Goal: Task Accomplishment & Management: Complete application form

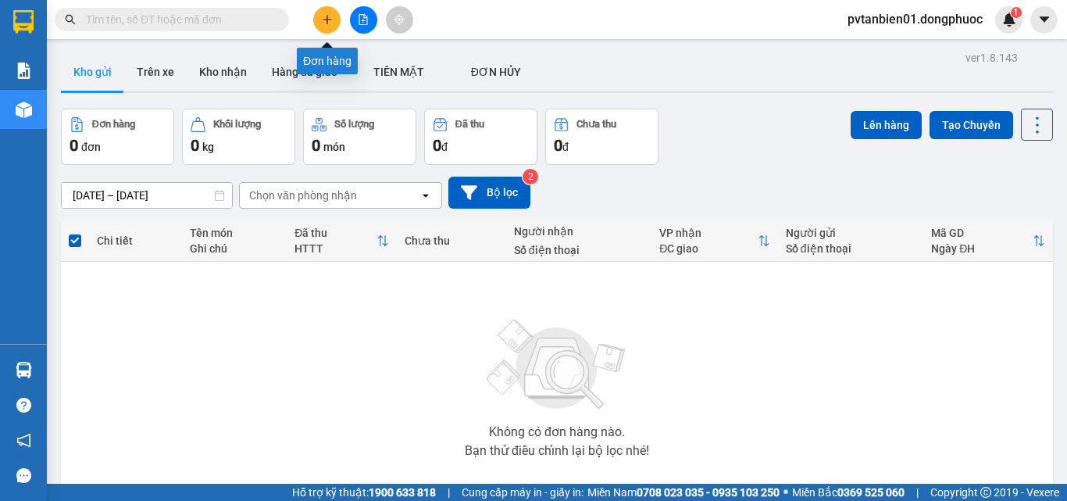
click at [322, 25] on button at bounding box center [326, 19] width 27 height 27
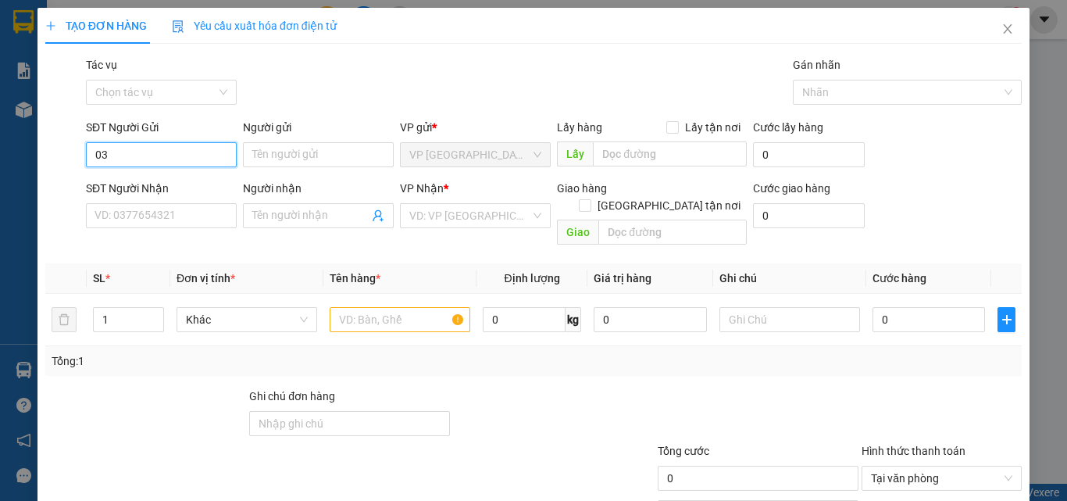
type input "0"
type input "03827758"
drag, startPoint x: 184, startPoint y: 161, endPoint x: 34, endPoint y: 154, distance: 150.2
click at [34, 154] on div "TẠO ĐƠN HÀNG Yêu cầu xuất hóa đơn điện tử Transit Pickup Surcharge Ids Transit …" at bounding box center [533, 250] width 1067 height 501
type input "0"
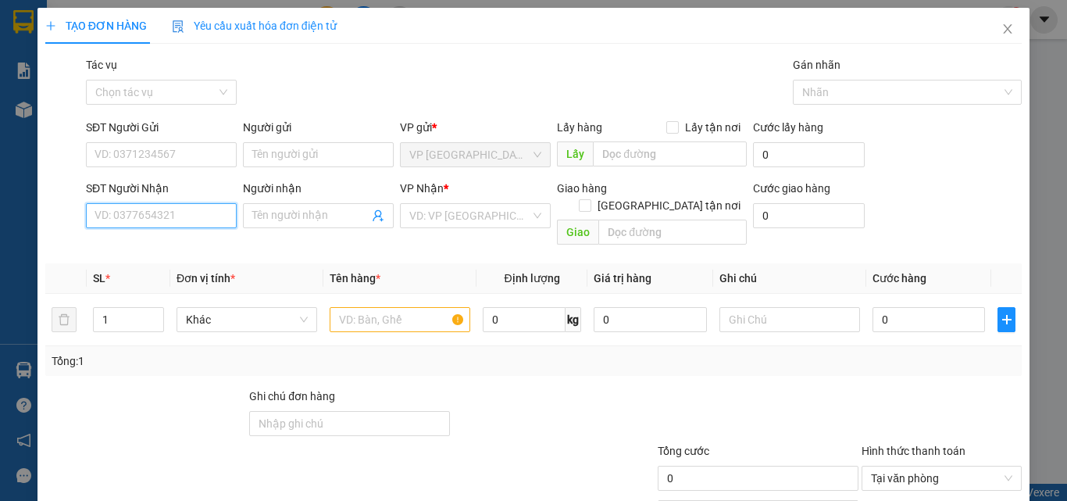
click at [116, 220] on input "SĐT Người Nhận" at bounding box center [161, 215] width 151 height 25
type input "0358027758"
click at [170, 243] on div "0358027758 - NHI" at bounding box center [160, 246] width 131 height 17
type input "NHI"
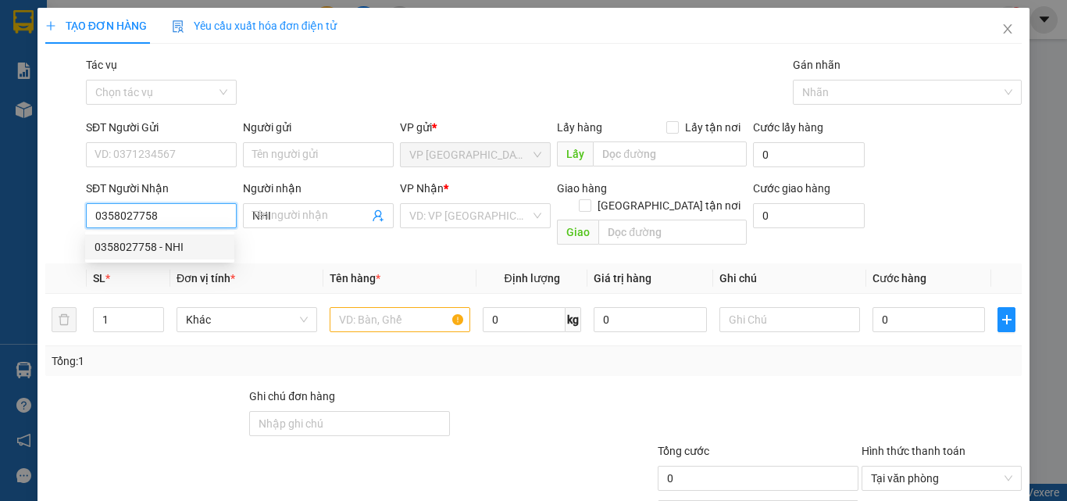
type input "30.000"
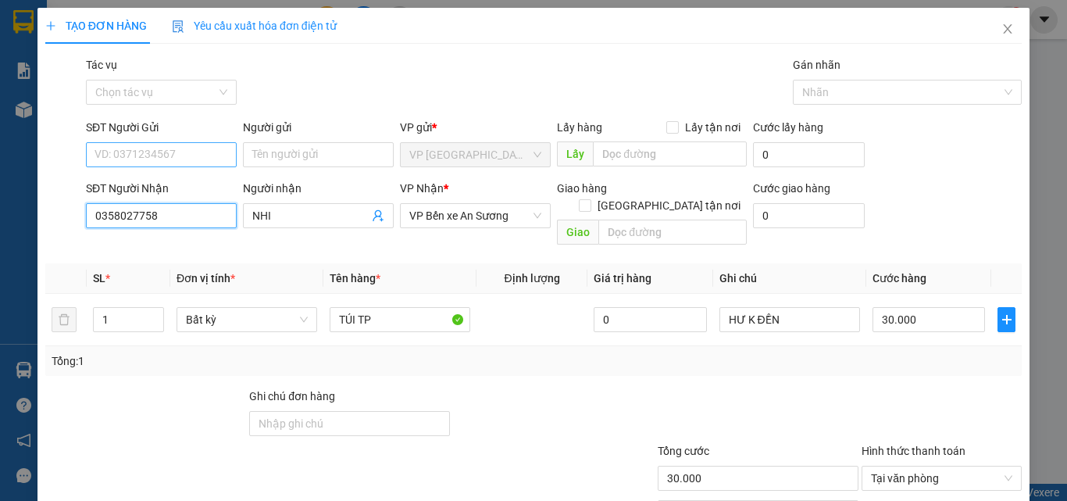
type input "0358027758"
click at [181, 160] on input "SĐT Người Gửi" at bounding box center [161, 154] width 151 height 25
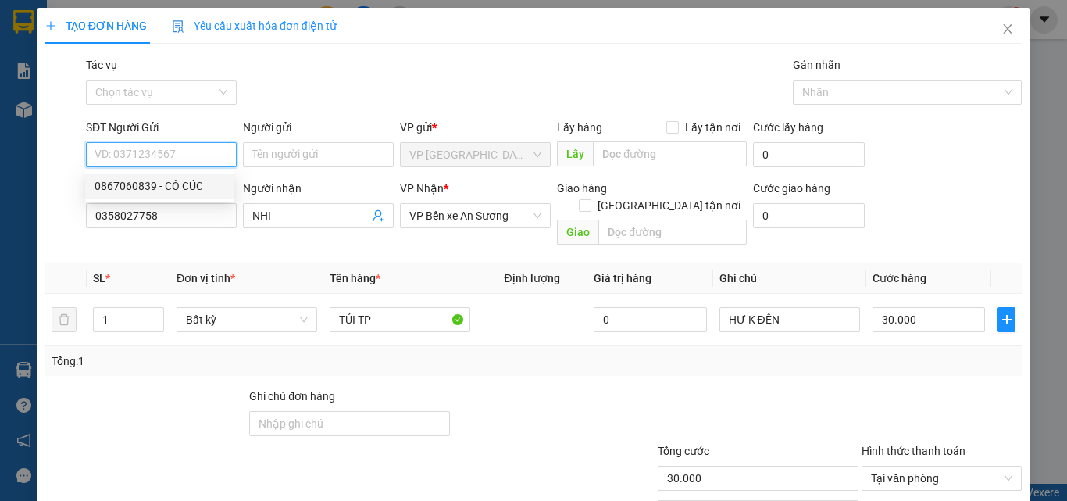
click at [178, 184] on div "0867060839 - CÔ CÚC" at bounding box center [160, 185] width 131 height 17
type input "0867060839"
type input "CÔ CÚC"
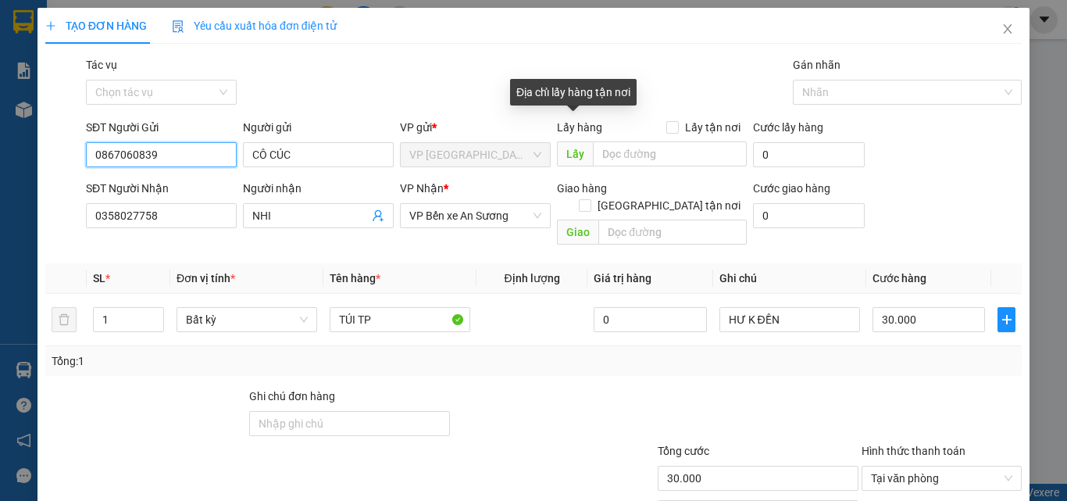
scroll to position [77, 0]
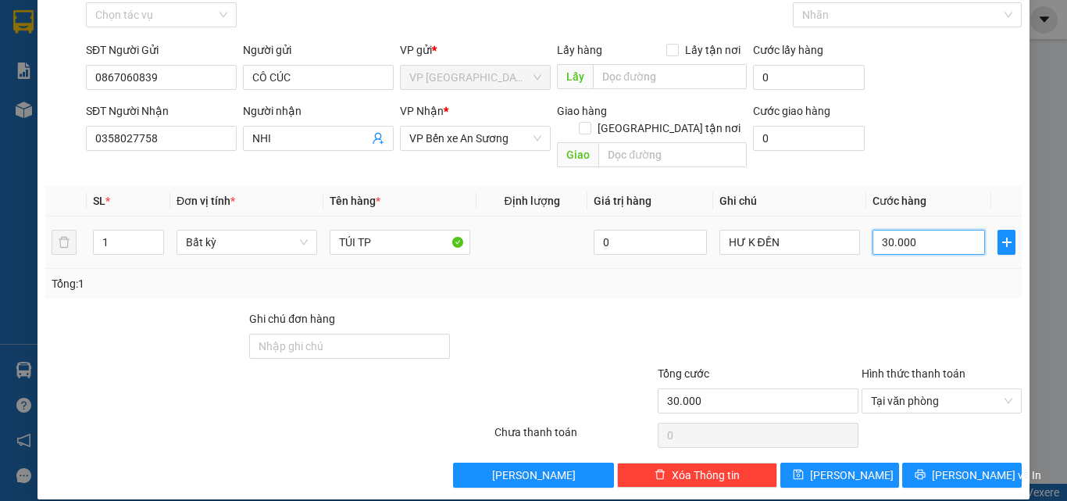
click at [926, 235] on input "30.000" at bounding box center [929, 242] width 113 height 25
type input "2"
type input "25"
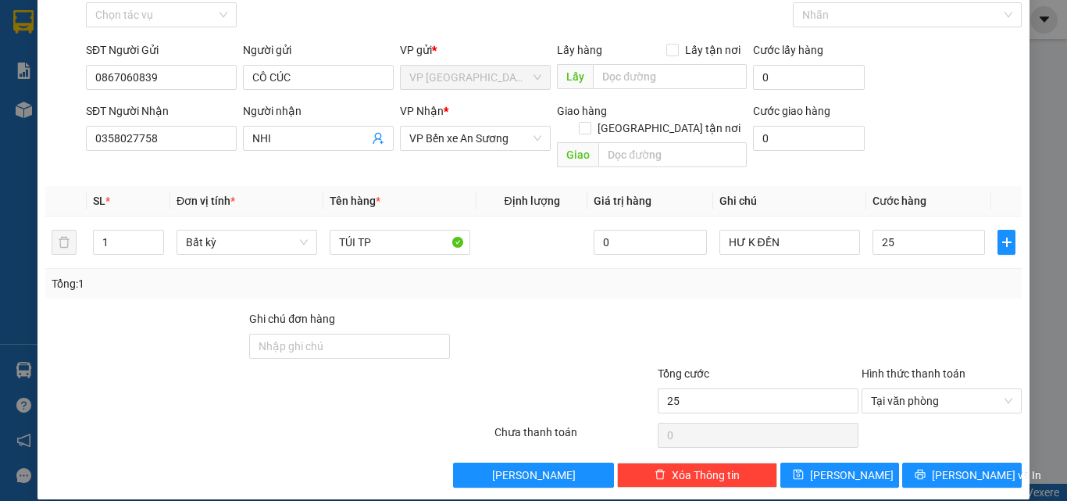
click at [876, 290] on div "Transit Pickup Surcharge Ids Transit Deliver Surcharge Ids Transit Deliver Surc…" at bounding box center [533, 233] width 977 height 509
type input "25.000"
click at [974, 467] on span "[PERSON_NAME] và In" at bounding box center [986, 475] width 109 height 17
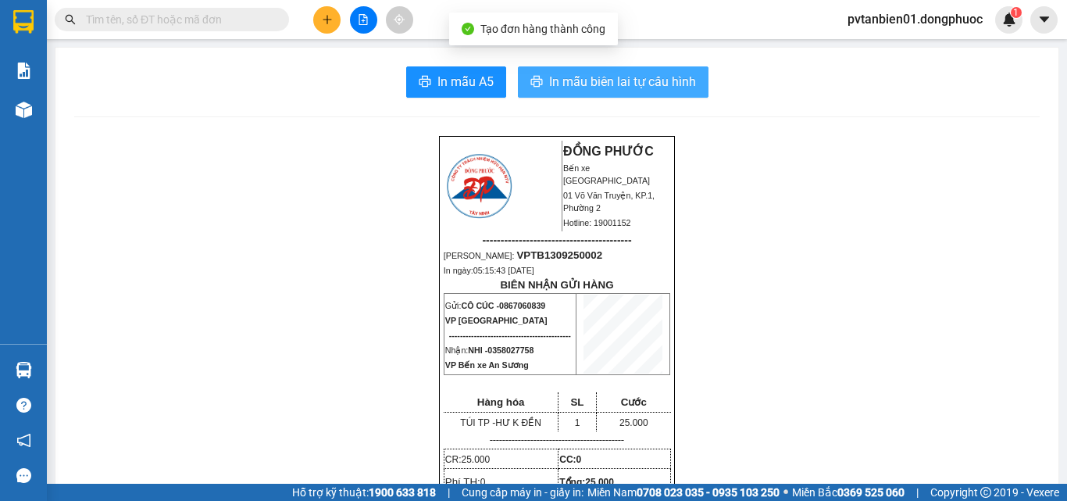
click at [614, 88] on span "In mẫu biên lai tự cấu hình" at bounding box center [622, 82] width 147 height 20
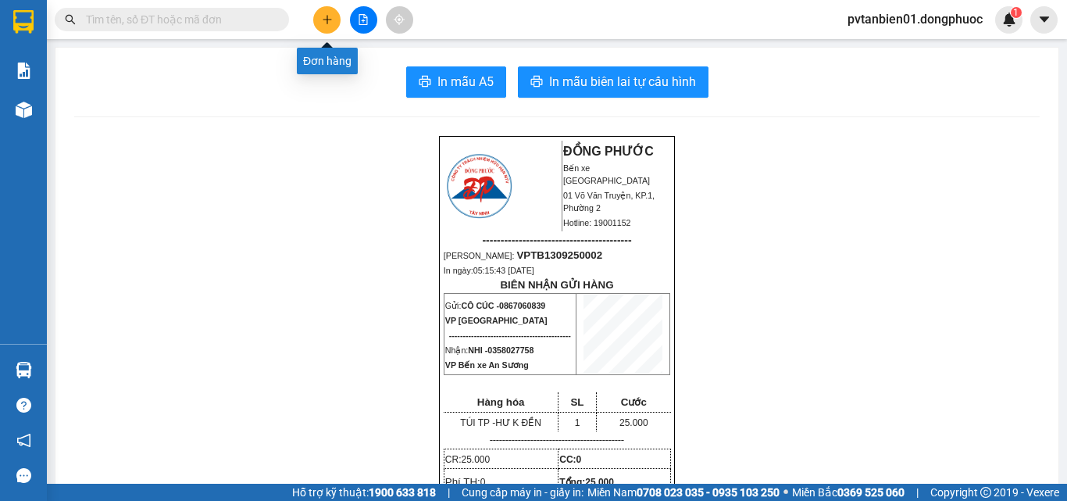
click at [328, 20] on icon "plus" at bounding box center [327, 19] width 9 height 1
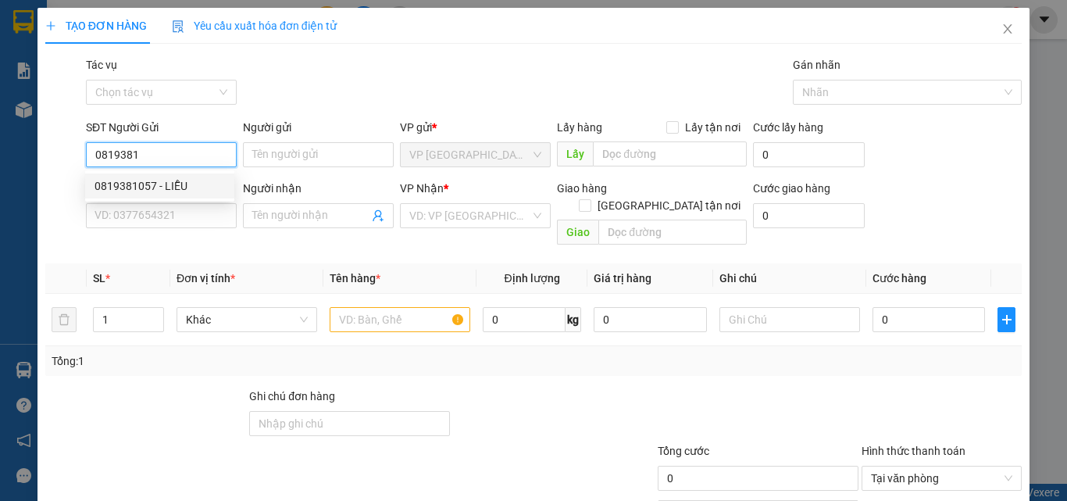
click at [200, 183] on div "0819381057 - LIỄU" at bounding box center [160, 185] width 131 height 17
type input "0819381057"
type input "LIỄU"
type input "0399937578"
type input "TRINH"
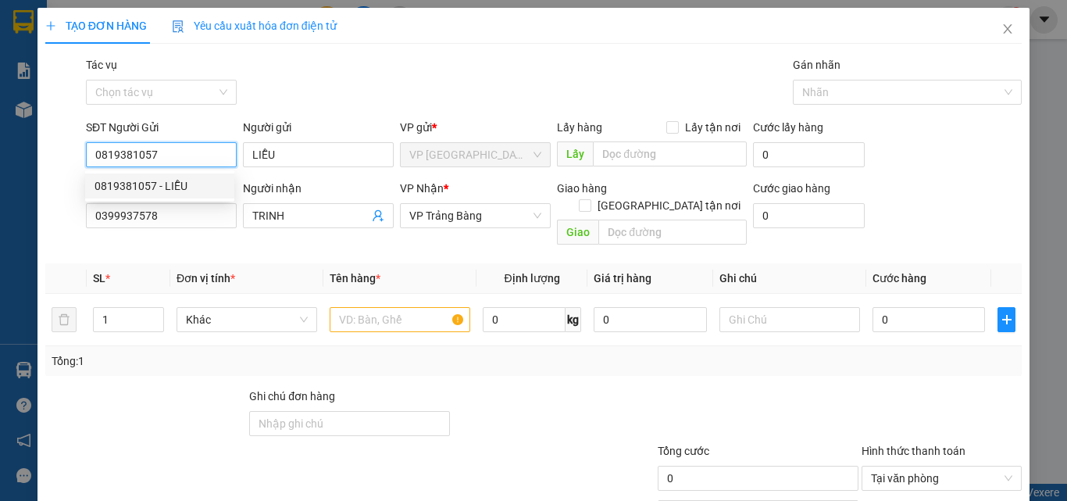
type input "85.000"
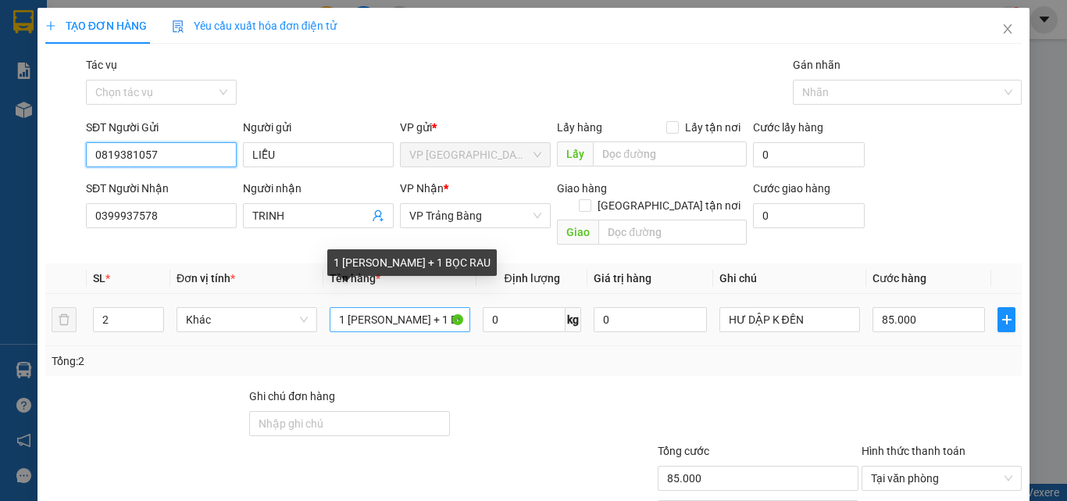
type input "0819381057"
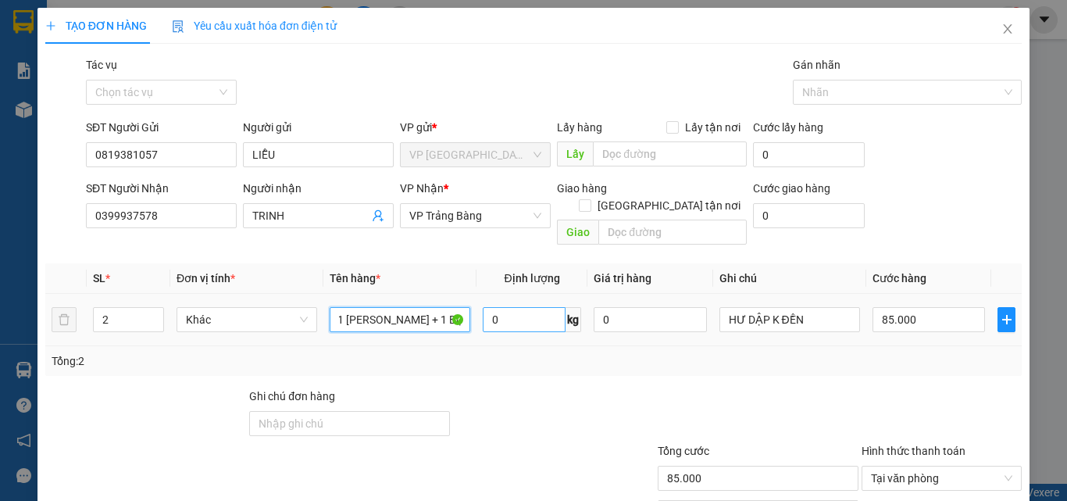
drag, startPoint x: 334, startPoint y: 303, endPoint x: 506, endPoint y: 309, distance: 172.0
click at [506, 309] on tr "2 Khác 1 [PERSON_NAME] + 1 BỌC RAU 0 kg 0 HƯ DẬP K ĐỀN 85.000" at bounding box center [533, 320] width 977 height 52
type input "1 BAO RÂU+2 BỌC RAU"
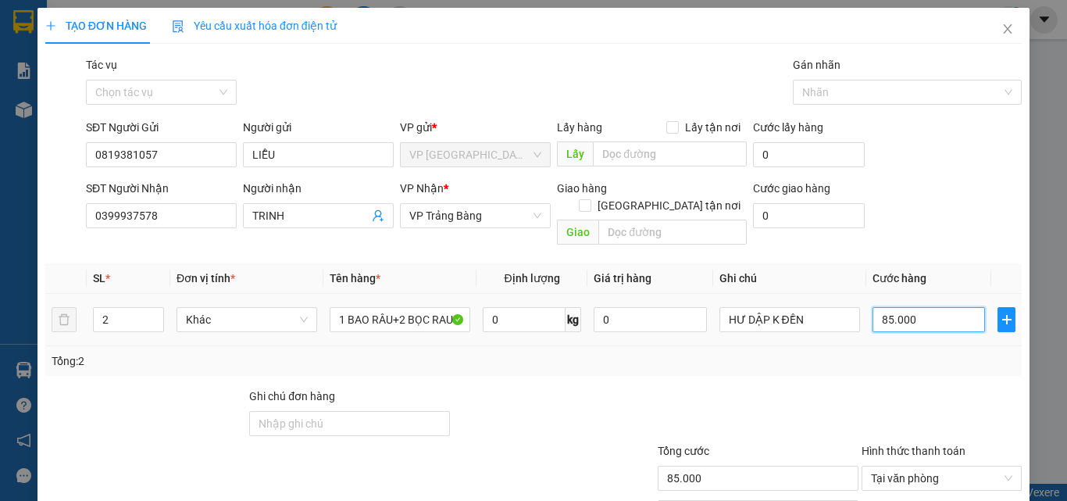
click at [907, 307] on input "85.000" at bounding box center [929, 319] width 113 height 25
type input "1"
type input "13"
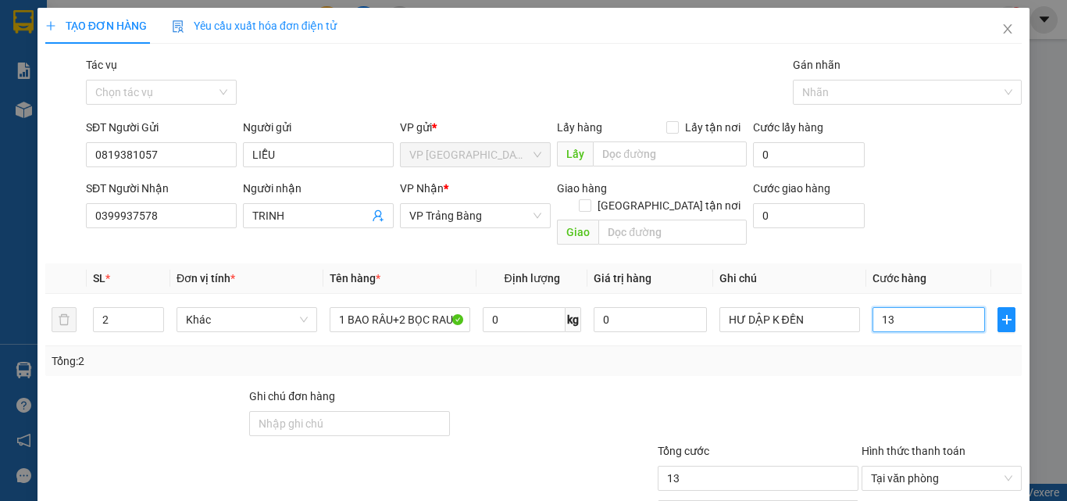
type input "135"
type input "135.000"
click at [731, 388] on div at bounding box center [758, 415] width 204 height 55
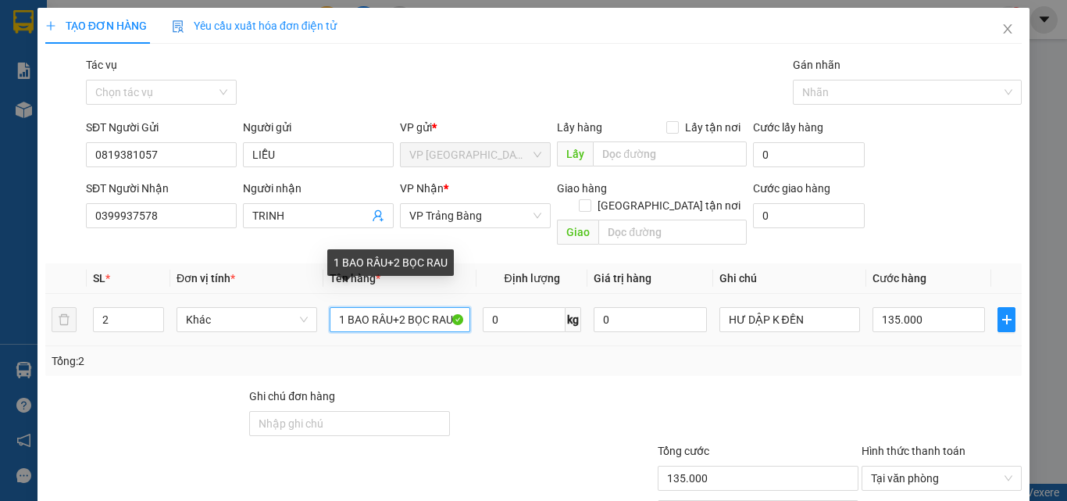
click at [389, 307] on input "1 BAO RÂU+2 BỌC RAU" at bounding box center [400, 319] width 141 height 25
type input "1 [PERSON_NAME]+2 BỌC RAU"
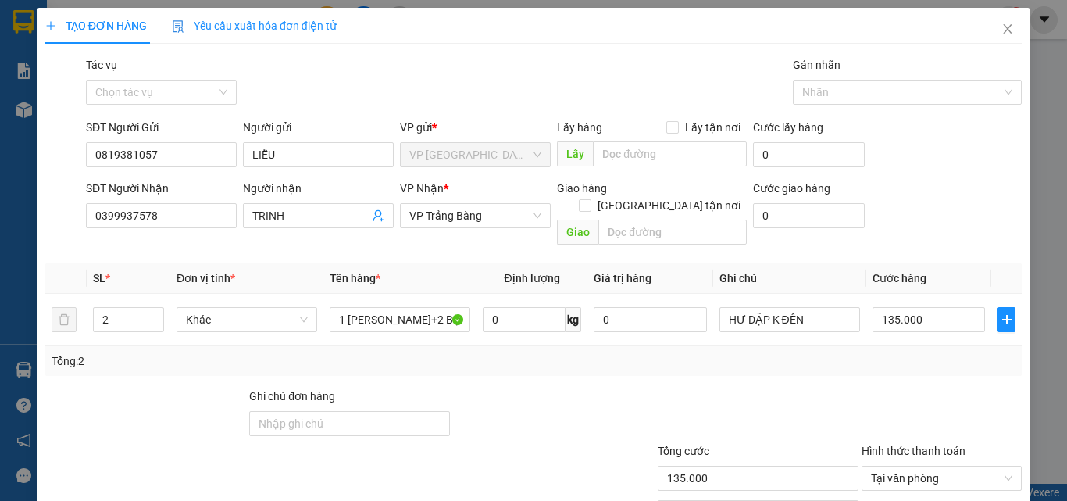
click at [624, 388] on div at bounding box center [554, 415] width 204 height 55
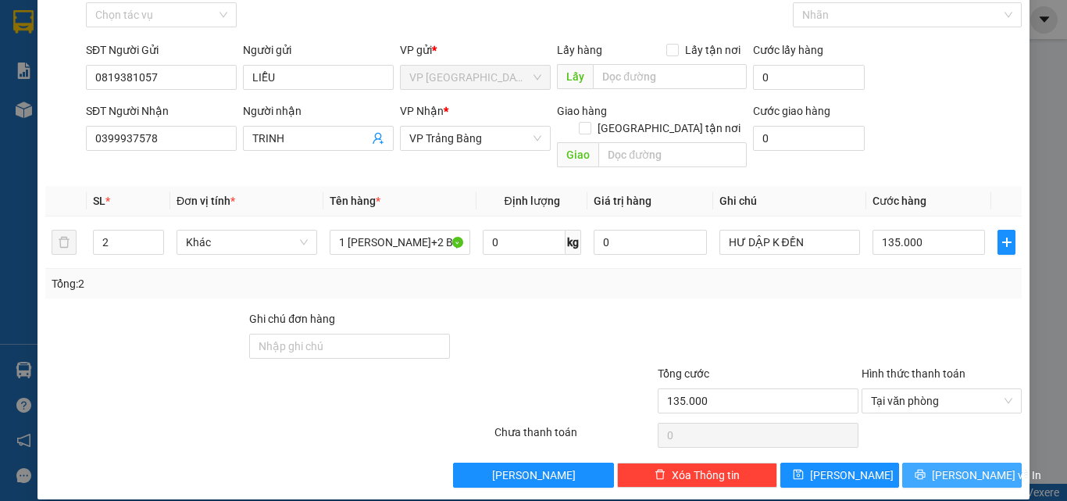
click at [962, 467] on span "[PERSON_NAME] và In" at bounding box center [986, 475] width 109 height 17
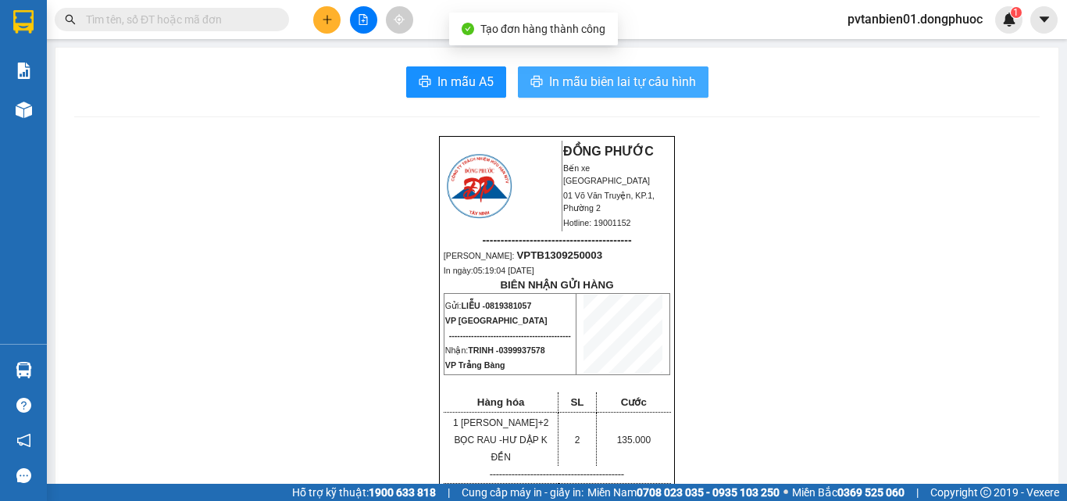
click at [654, 78] on span "In mẫu biên lai tự cấu hình" at bounding box center [622, 82] width 147 height 20
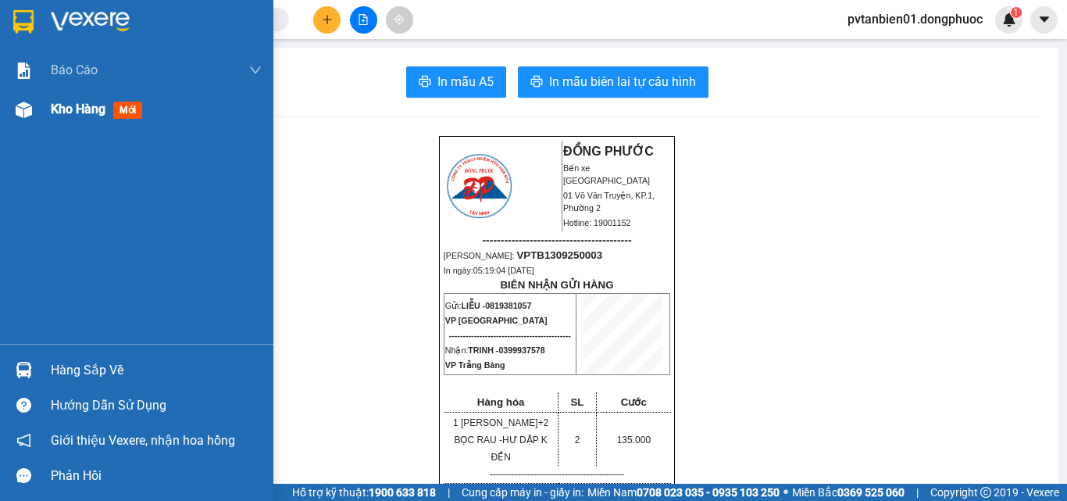
click at [59, 107] on span "Kho hàng" at bounding box center [78, 109] width 55 height 15
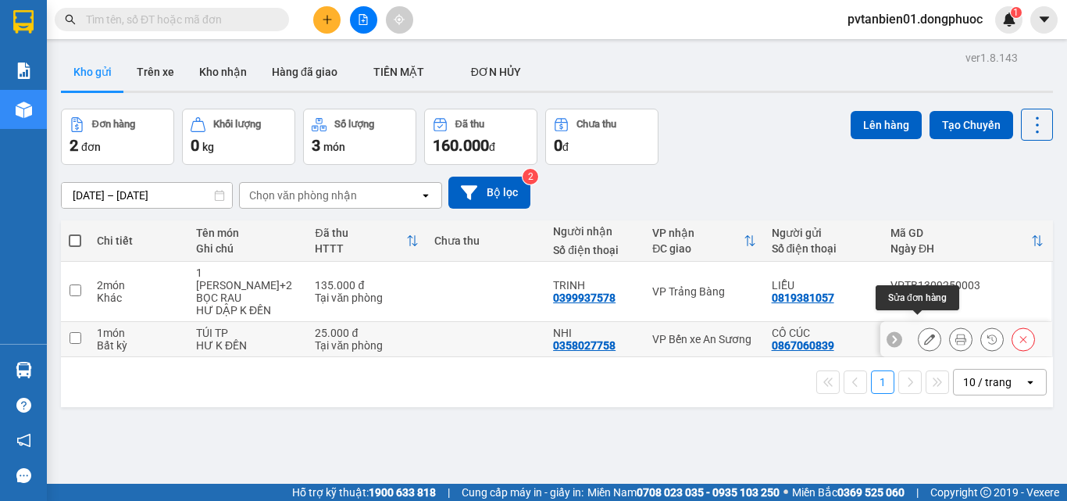
click at [924, 334] on icon at bounding box center [929, 339] width 11 height 11
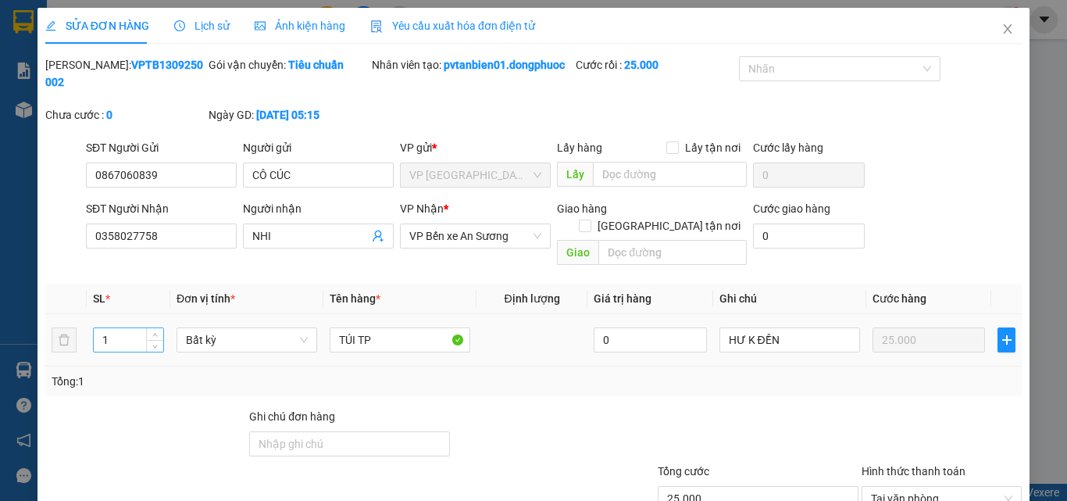
click at [123, 328] on input "1" at bounding box center [129, 339] width 70 height 23
click at [1002, 30] on icon "close" at bounding box center [1008, 29] width 13 height 13
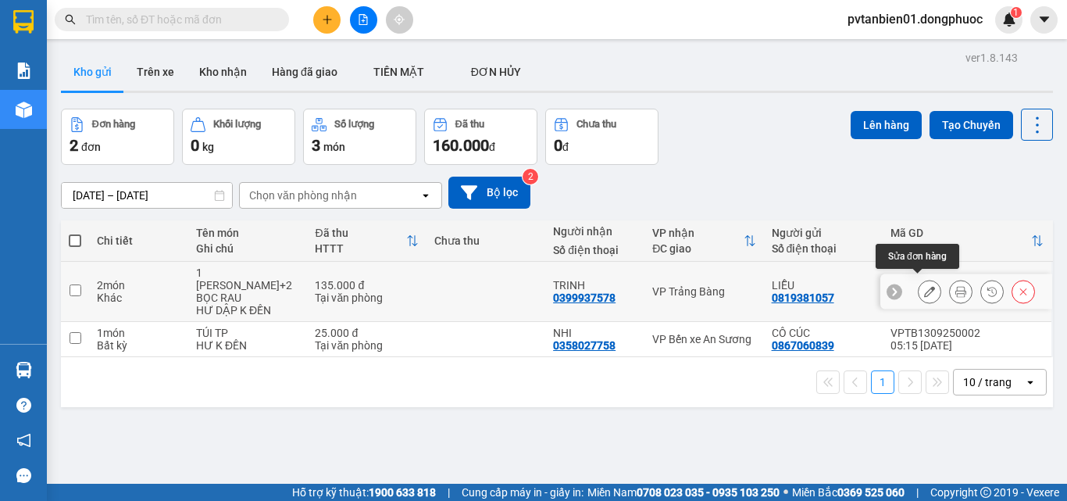
click at [924, 286] on icon at bounding box center [929, 291] width 11 height 11
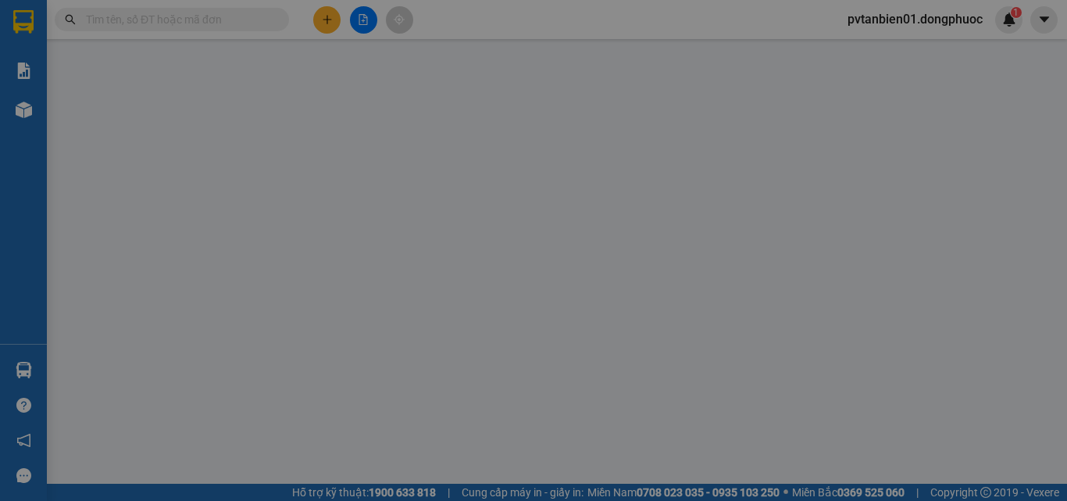
type input "0819381057"
type input "LIỄU"
type input "0399937578"
type input "TRINH"
type input "135.000"
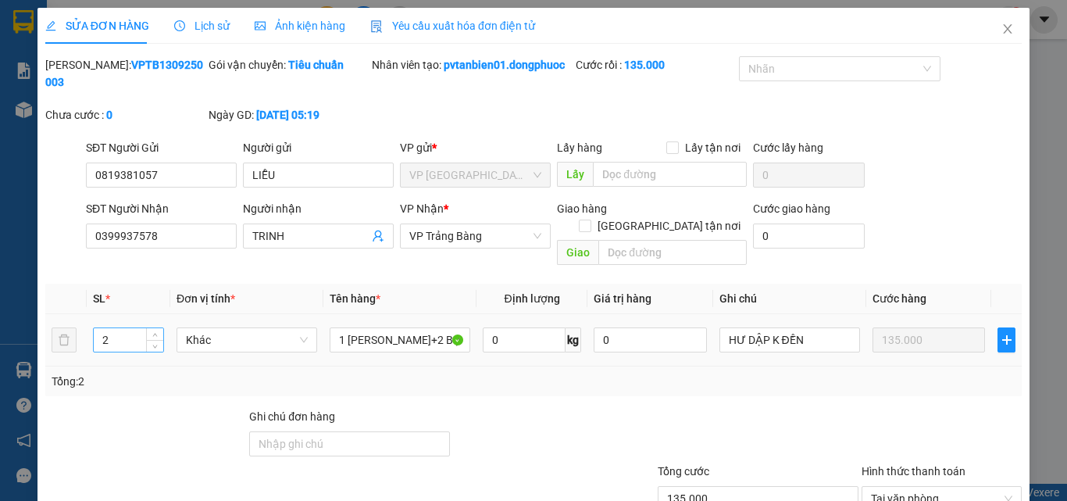
click at [116, 328] on input "2" at bounding box center [129, 339] width 70 height 23
type input "3"
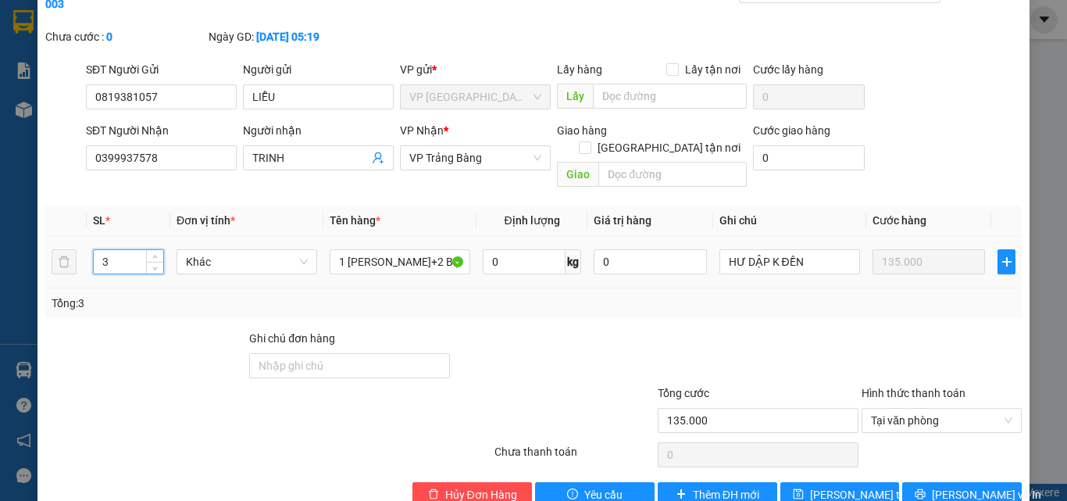
scroll to position [98, 0]
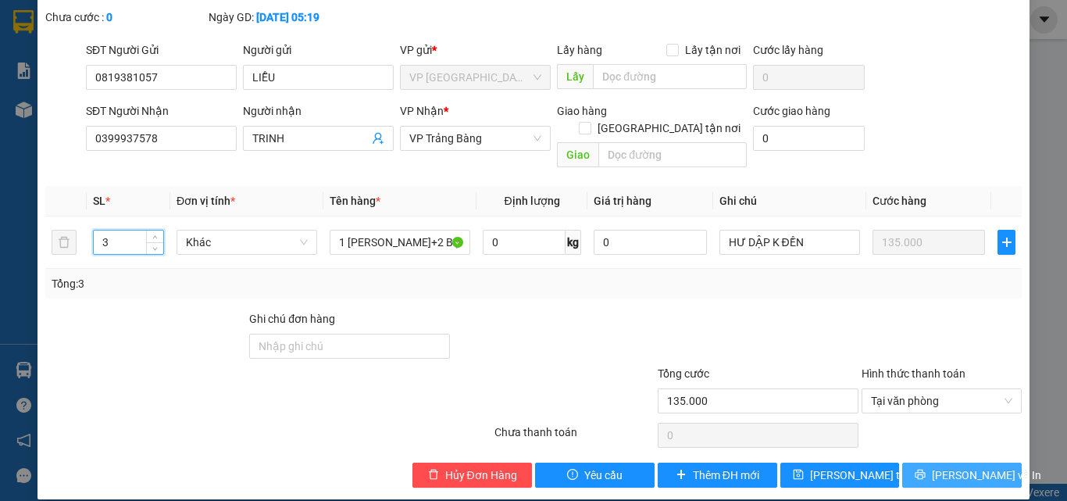
click at [960, 467] on span "[PERSON_NAME] và In" at bounding box center [986, 475] width 109 height 17
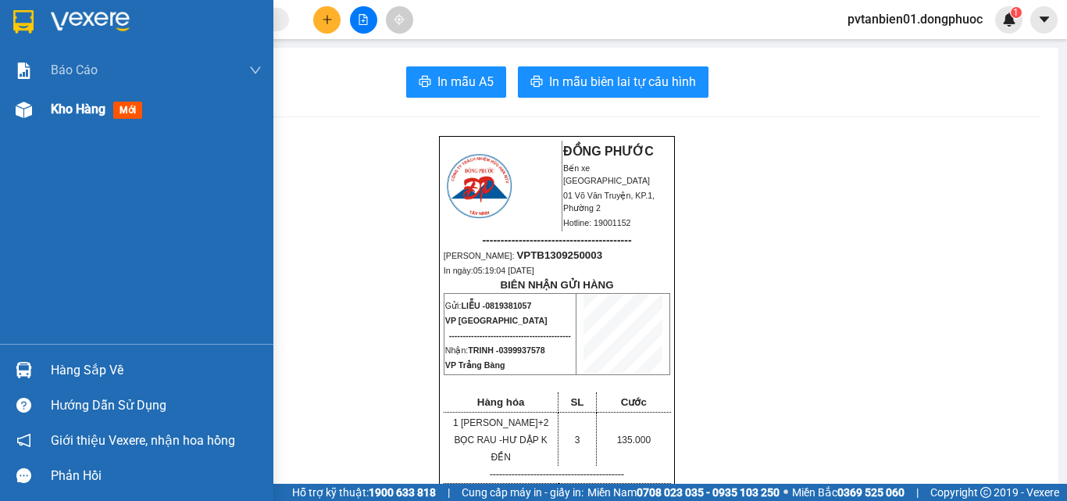
click at [72, 111] on span "Kho hàng" at bounding box center [78, 109] width 55 height 15
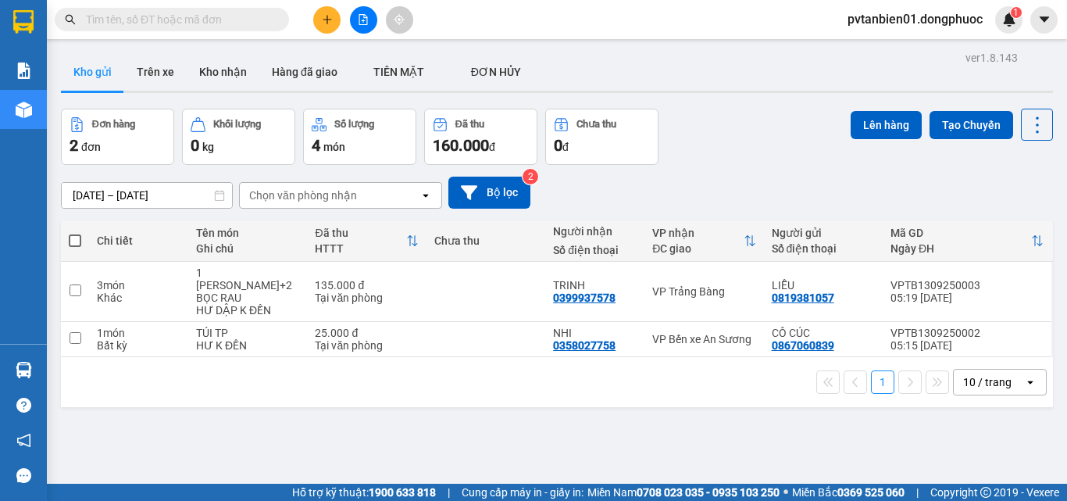
click at [77, 239] on span at bounding box center [75, 240] width 13 height 13
click at [75, 233] on input "checkbox" at bounding box center [75, 233] width 0 height 0
checkbox input "true"
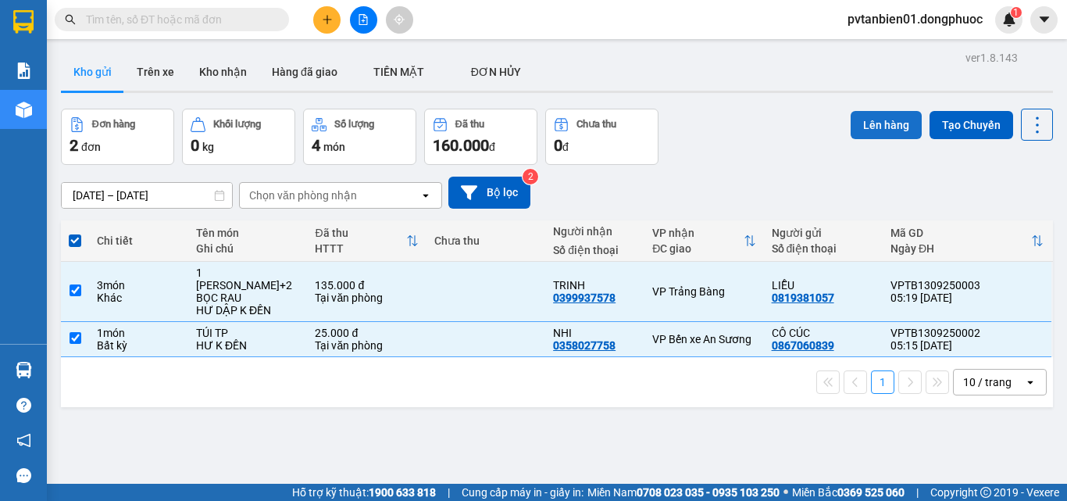
click at [853, 122] on button "Lên hàng" at bounding box center [886, 125] width 71 height 28
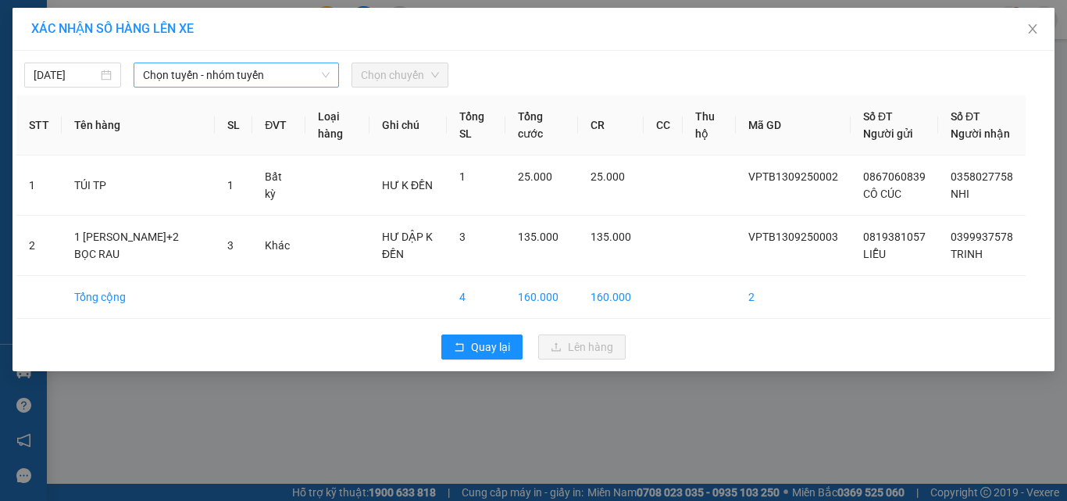
click at [166, 82] on span "Chọn tuyến - nhóm tuyến" at bounding box center [236, 74] width 187 height 23
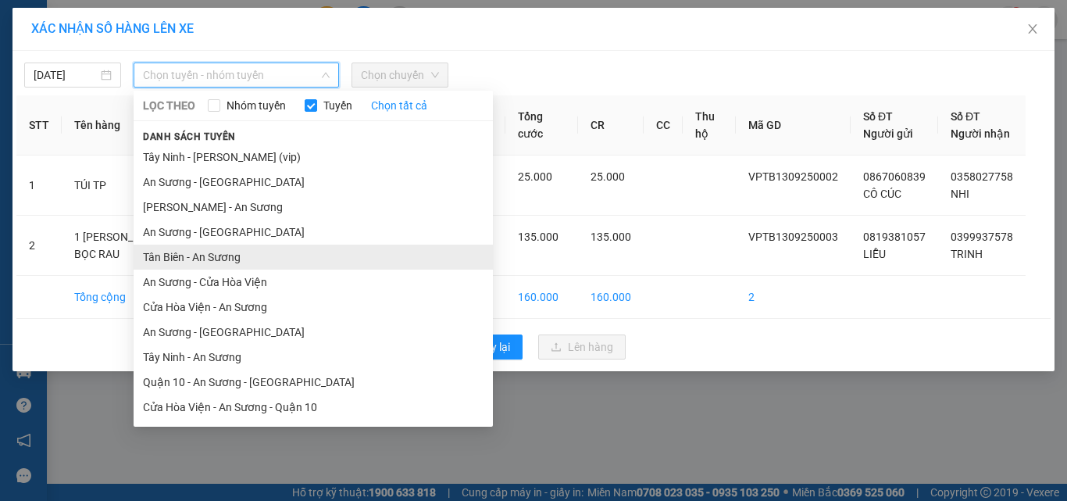
click at [190, 259] on li "Tân Biên - An Sương" at bounding box center [313, 257] width 359 height 25
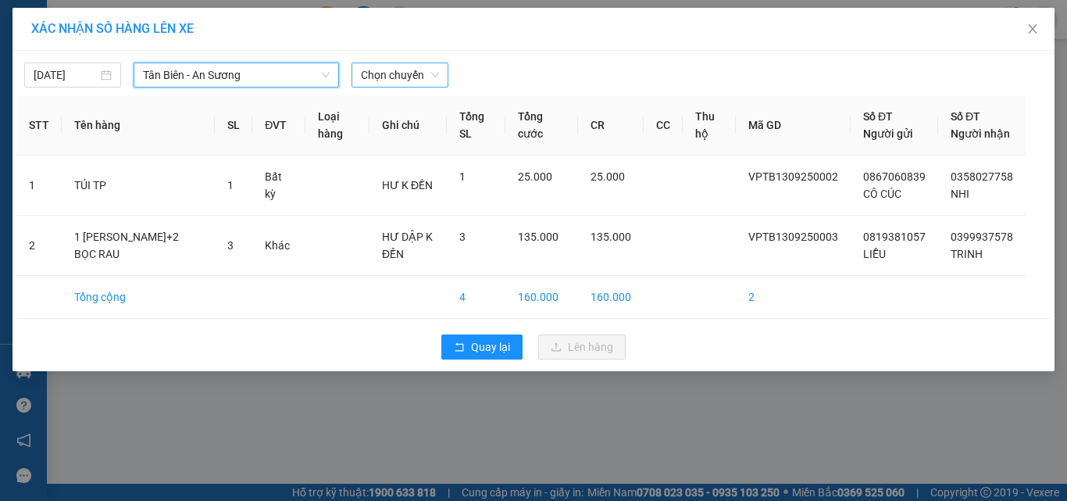
click at [392, 76] on span "Chọn chuyến" at bounding box center [400, 74] width 78 height 23
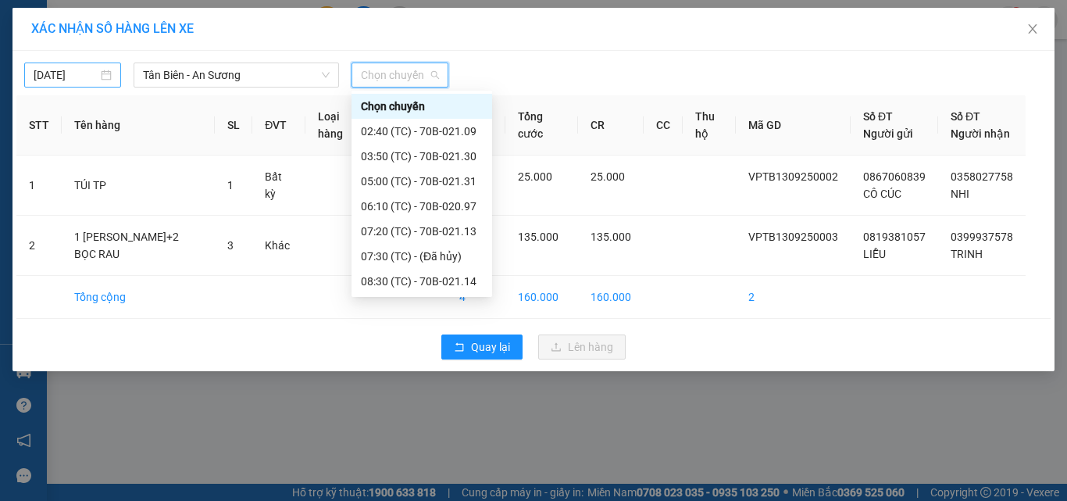
click at [53, 77] on body "Kết quả tìm kiếm ( 0 ) Bộ lọc Ngày tạo đơn gần nhất No Data pvtanbien01.dongphu…" at bounding box center [533, 250] width 1067 height 501
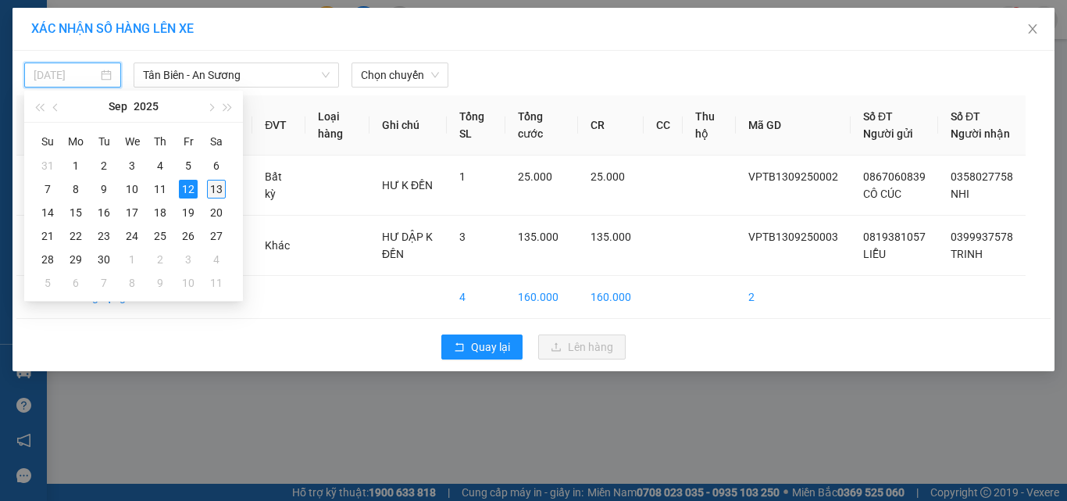
click at [213, 189] on div "13" at bounding box center [216, 189] width 19 height 19
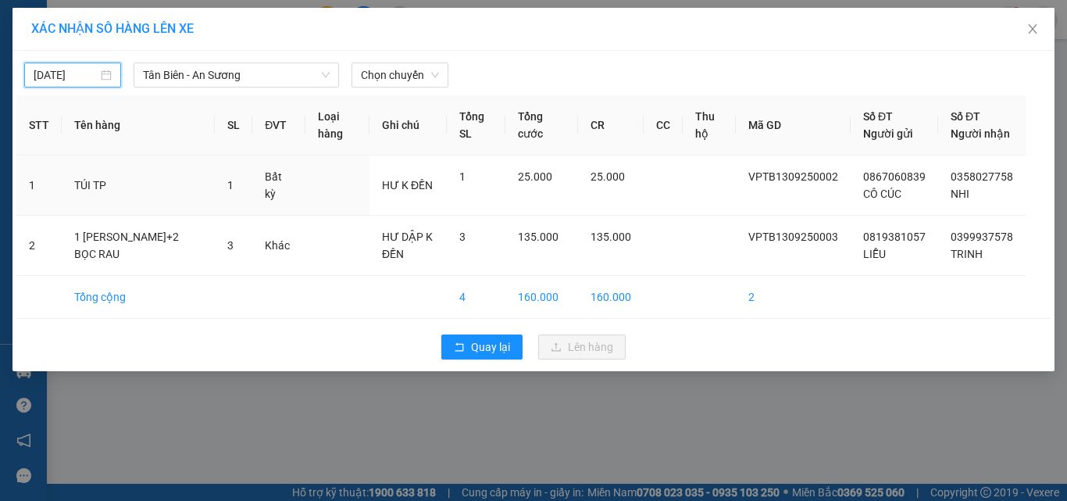
type input "[DATE]"
click at [386, 74] on span "Chọn chuyến" at bounding box center [400, 74] width 78 height 23
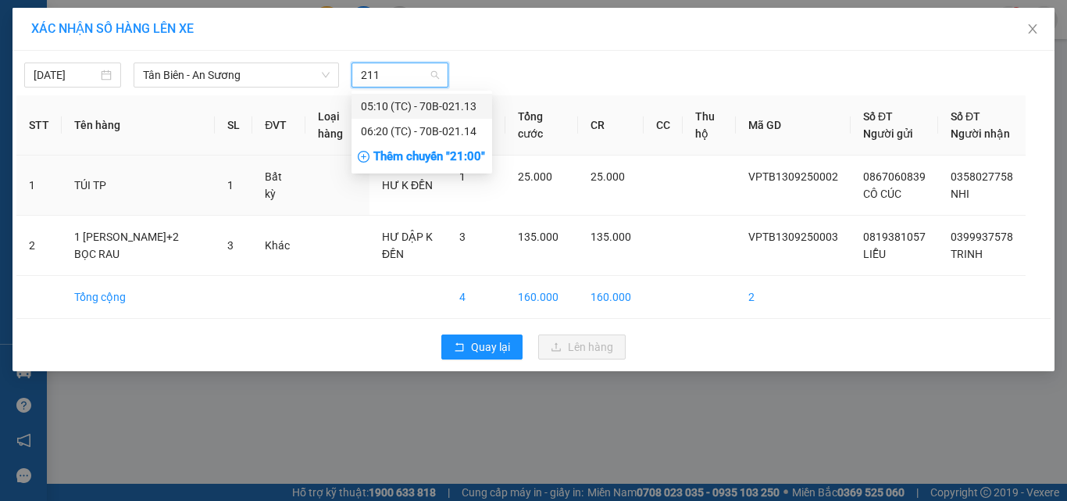
type input "2113"
click at [417, 105] on div "05:10 (TC) - 70B-021.13" at bounding box center [422, 106] width 122 height 17
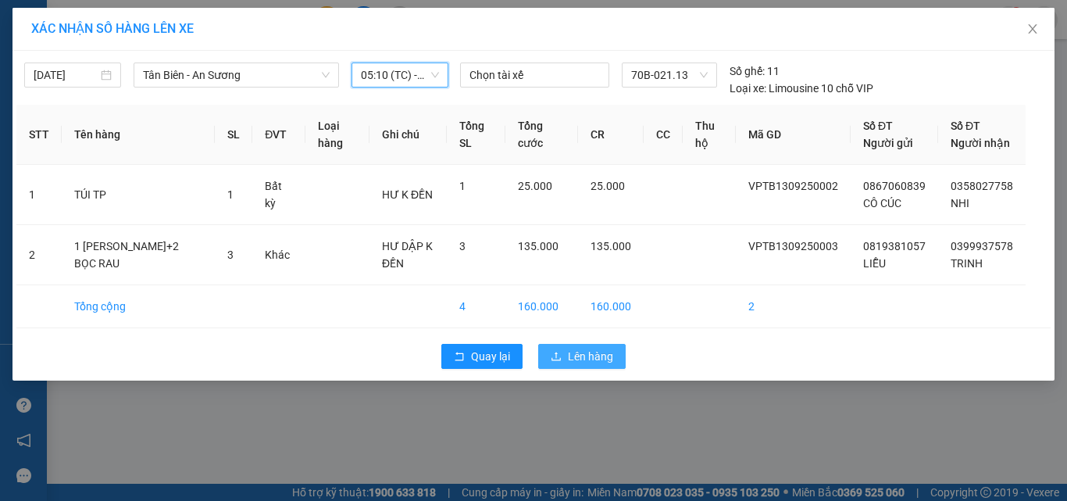
click at [588, 365] on span "Lên hàng" at bounding box center [590, 356] width 45 height 17
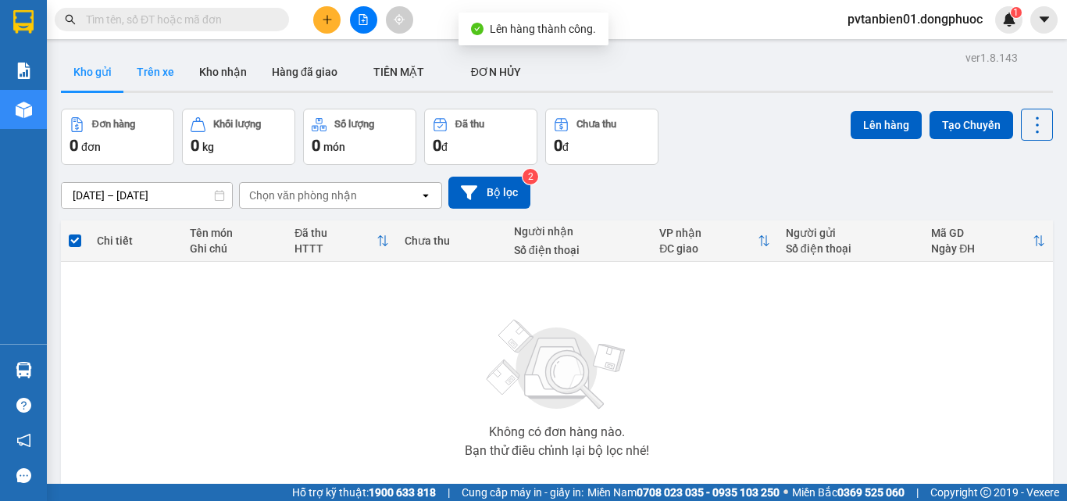
click at [154, 66] on button "Trên xe" at bounding box center [155, 72] width 63 height 38
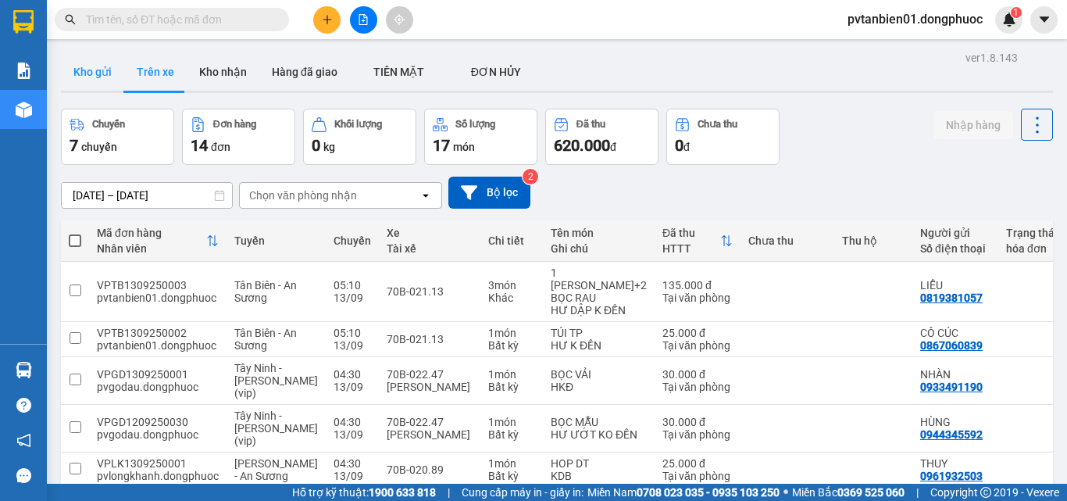
click at [100, 69] on button "Kho gửi" at bounding box center [92, 72] width 63 height 38
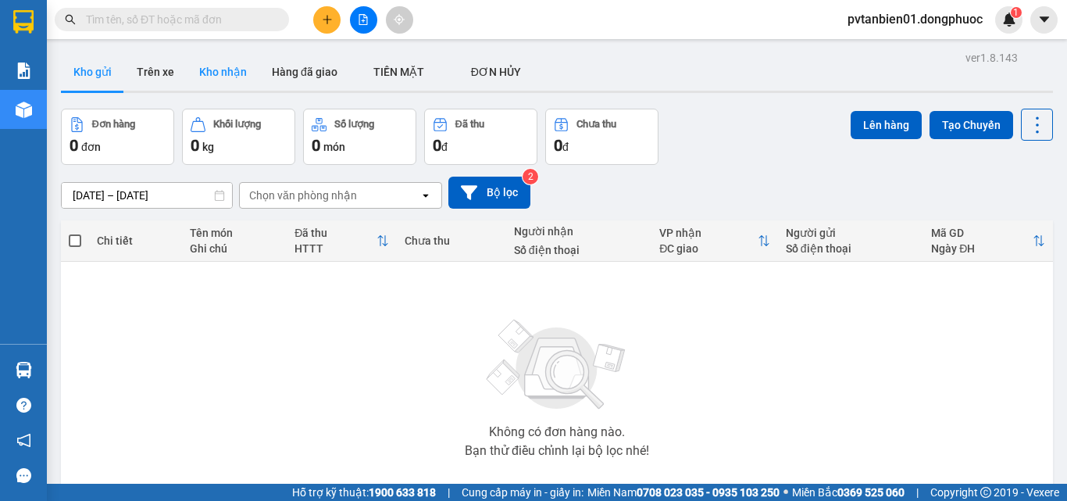
click at [214, 73] on button "Kho nhận" at bounding box center [223, 72] width 73 height 38
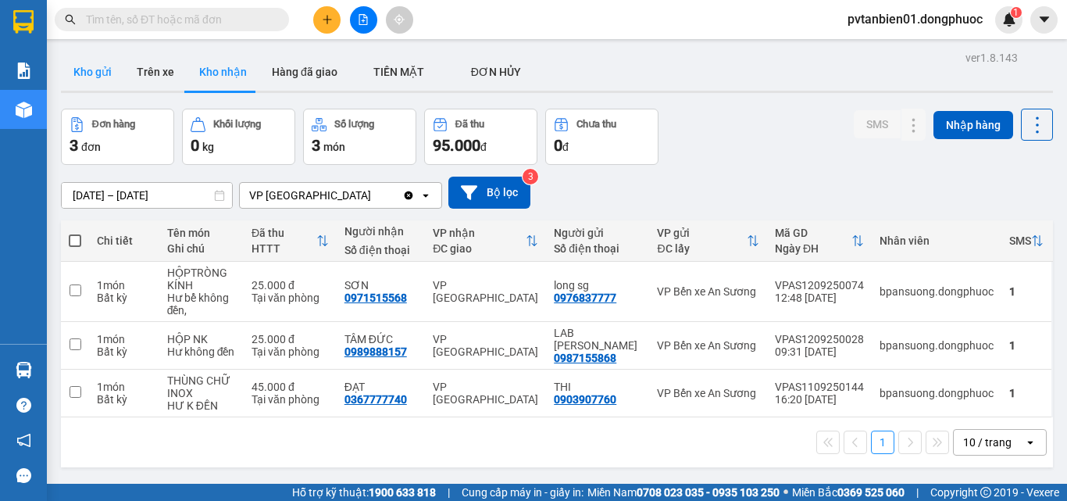
click at [95, 64] on button "Kho gửi" at bounding box center [92, 72] width 63 height 38
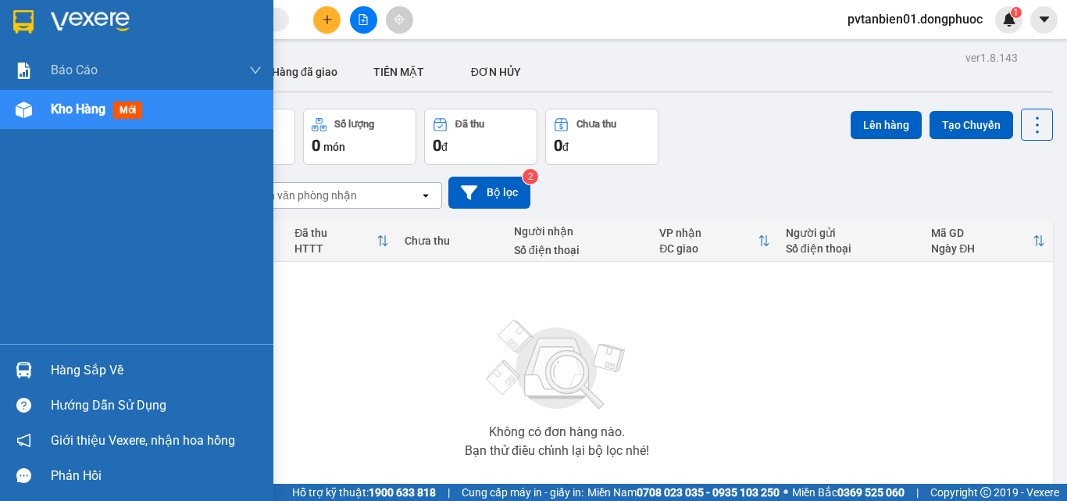
click at [88, 368] on div "Hàng sắp về" at bounding box center [156, 370] width 211 height 23
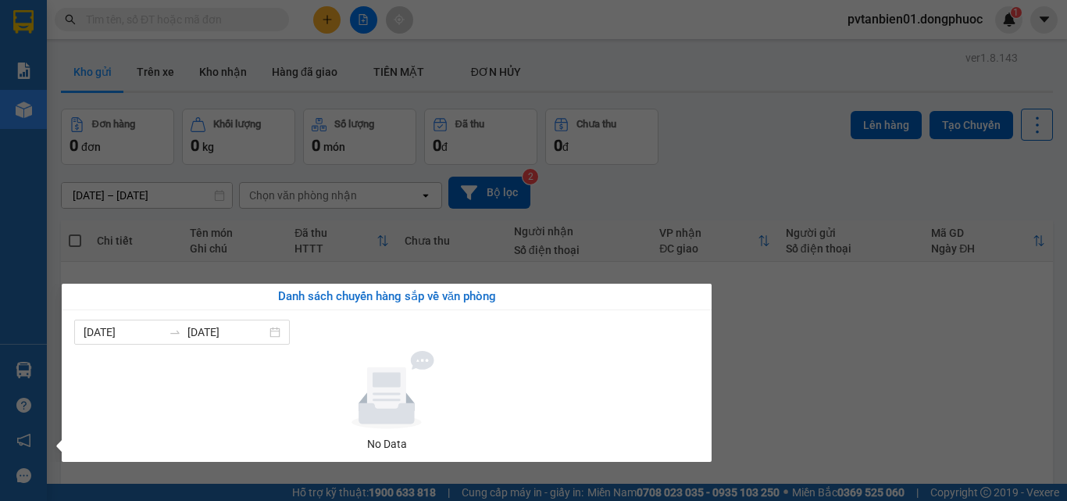
click at [814, 358] on section "Kết quả tìm kiếm ( 0 ) Bộ lọc Ngày tạo đơn gần nhất No Data pvtanbien01.dongphu…" at bounding box center [533, 250] width 1067 height 501
